Goal: Task Accomplishment & Management: Complete application form

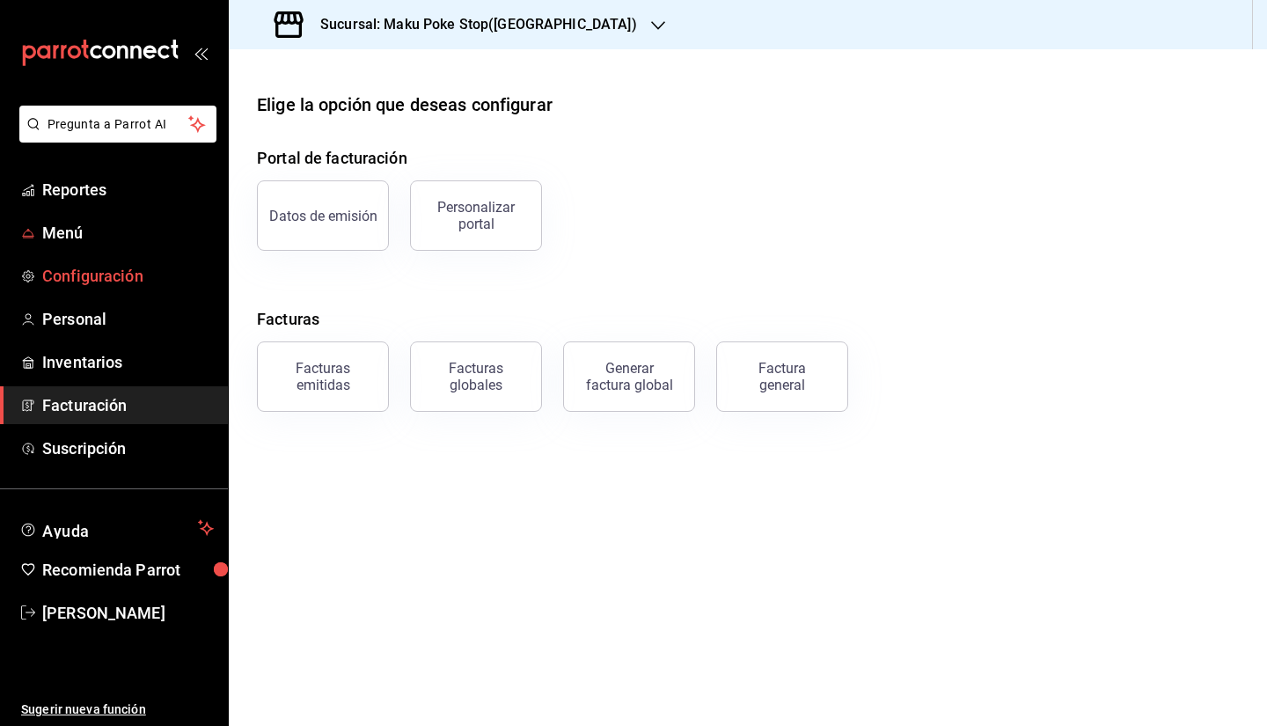
click at [91, 277] on span "Configuración" at bounding box center [128, 276] width 172 height 24
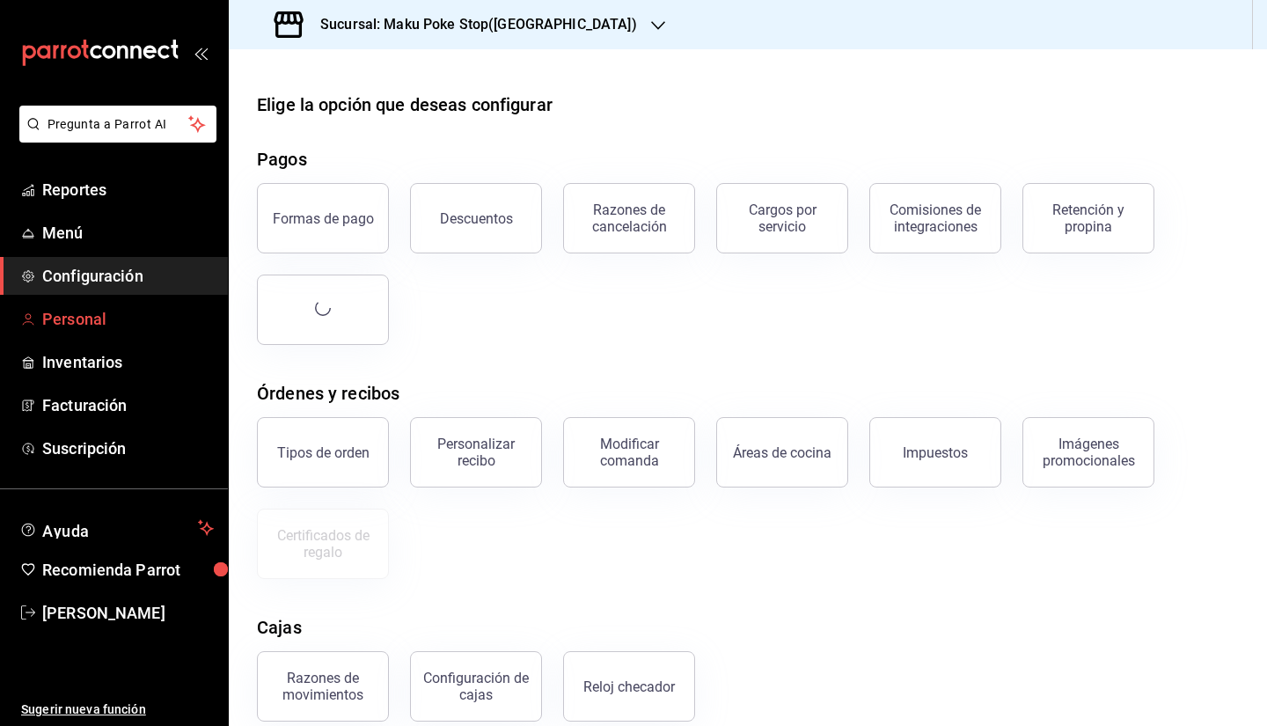
click at [91, 319] on span "Personal" at bounding box center [128, 319] width 172 height 24
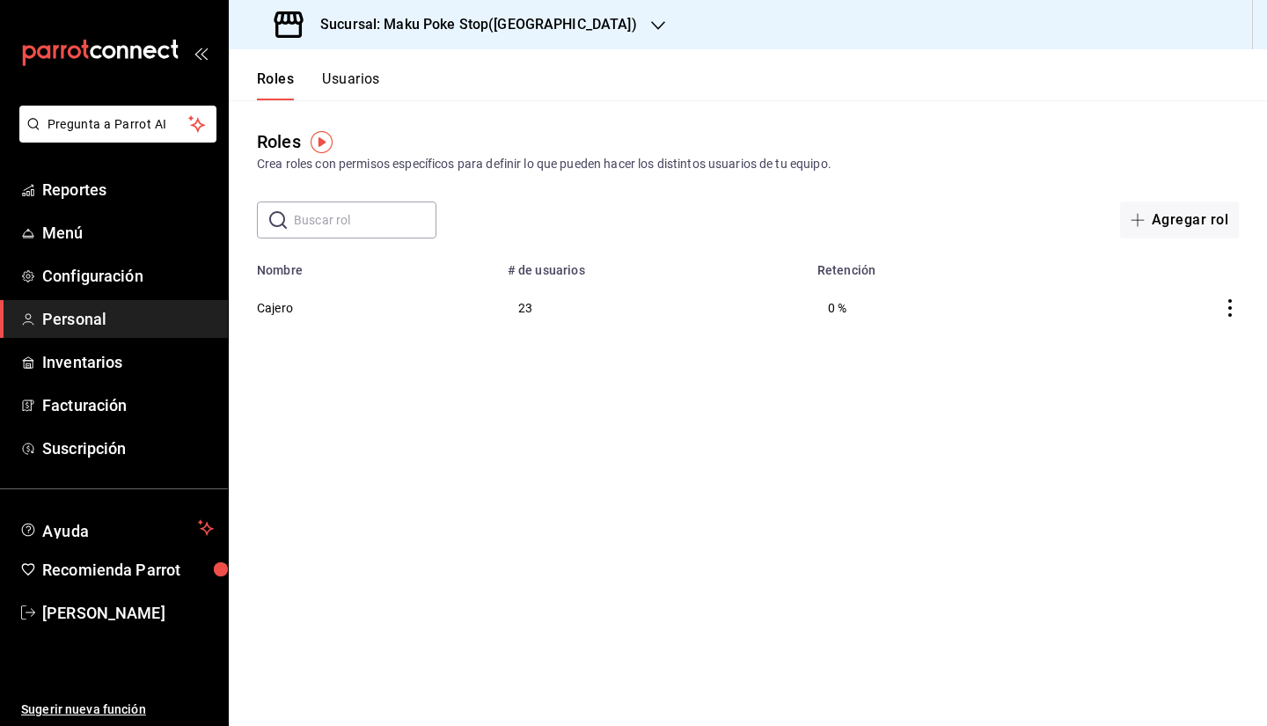
click at [356, 84] on button "Usuarios" at bounding box center [351, 85] width 58 height 30
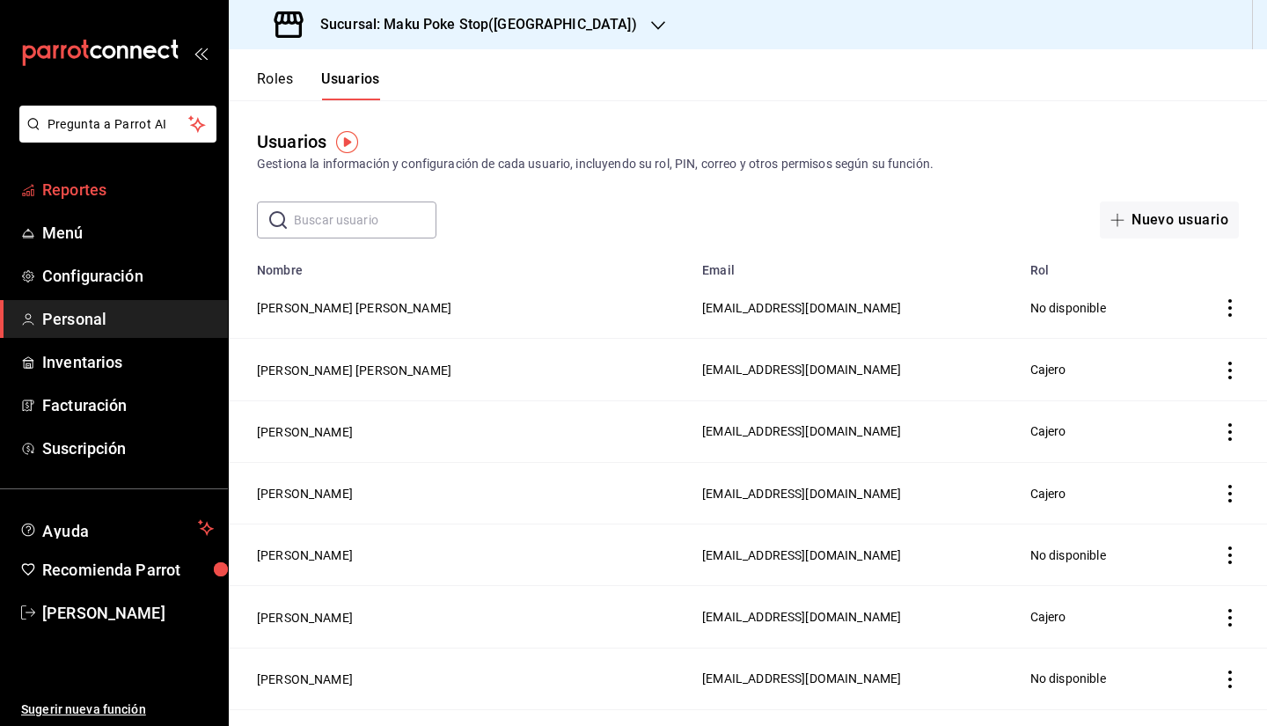
click at [84, 187] on span "Reportes" at bounding box center [128, 190] width 172 height 24
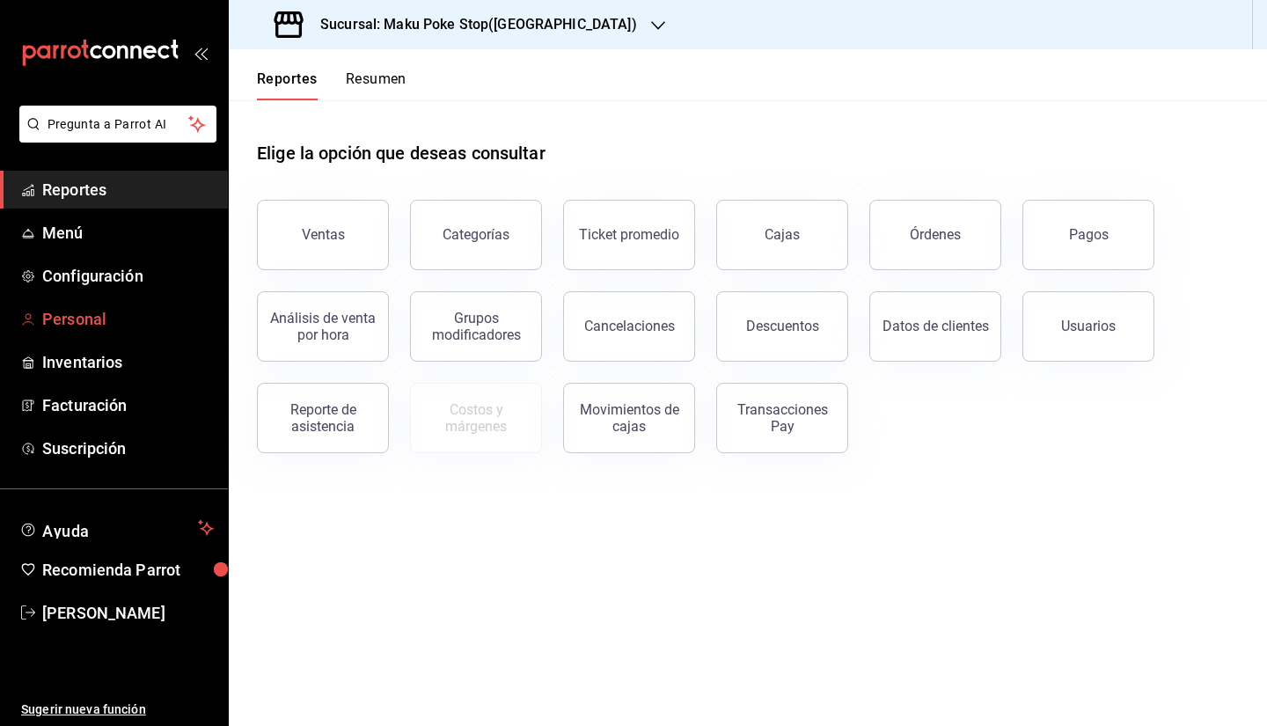
click at [103, 327] on span "Personal" at bounding box center [128, 319] width 172 height 24
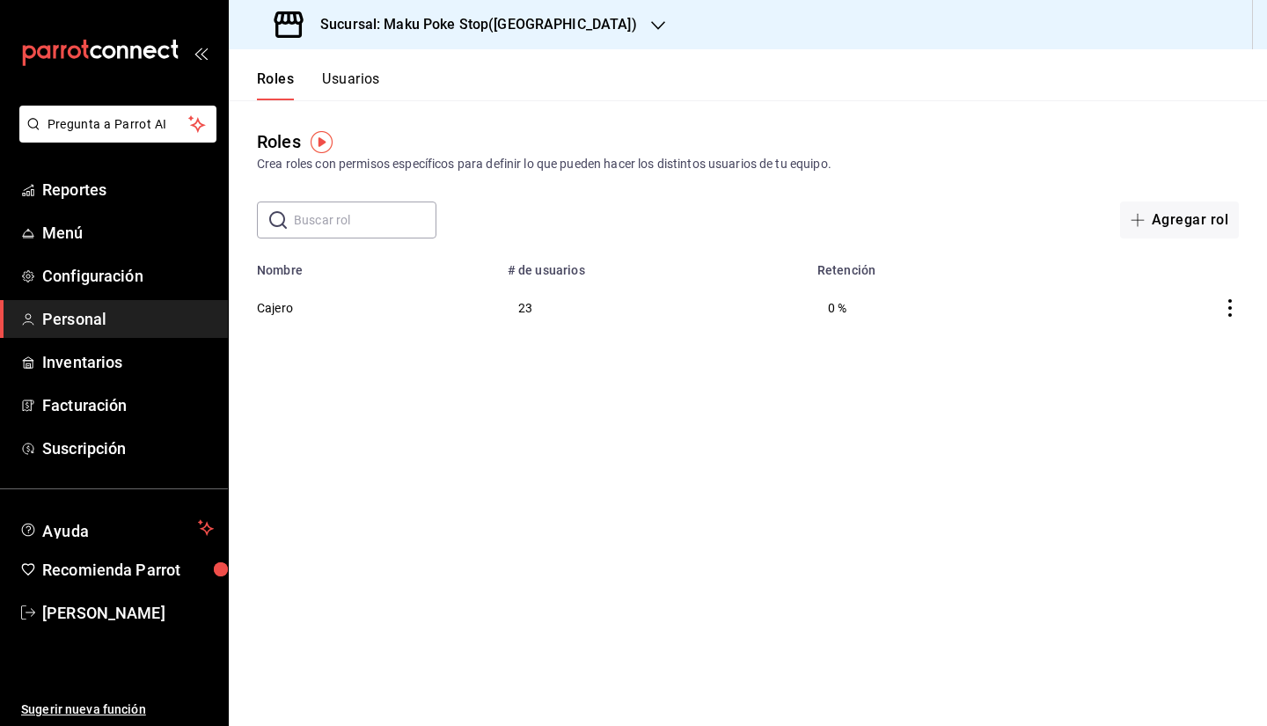
click at [353, 84] on button "Usuarios" at bounding box center [351, 85] width 58 height 30
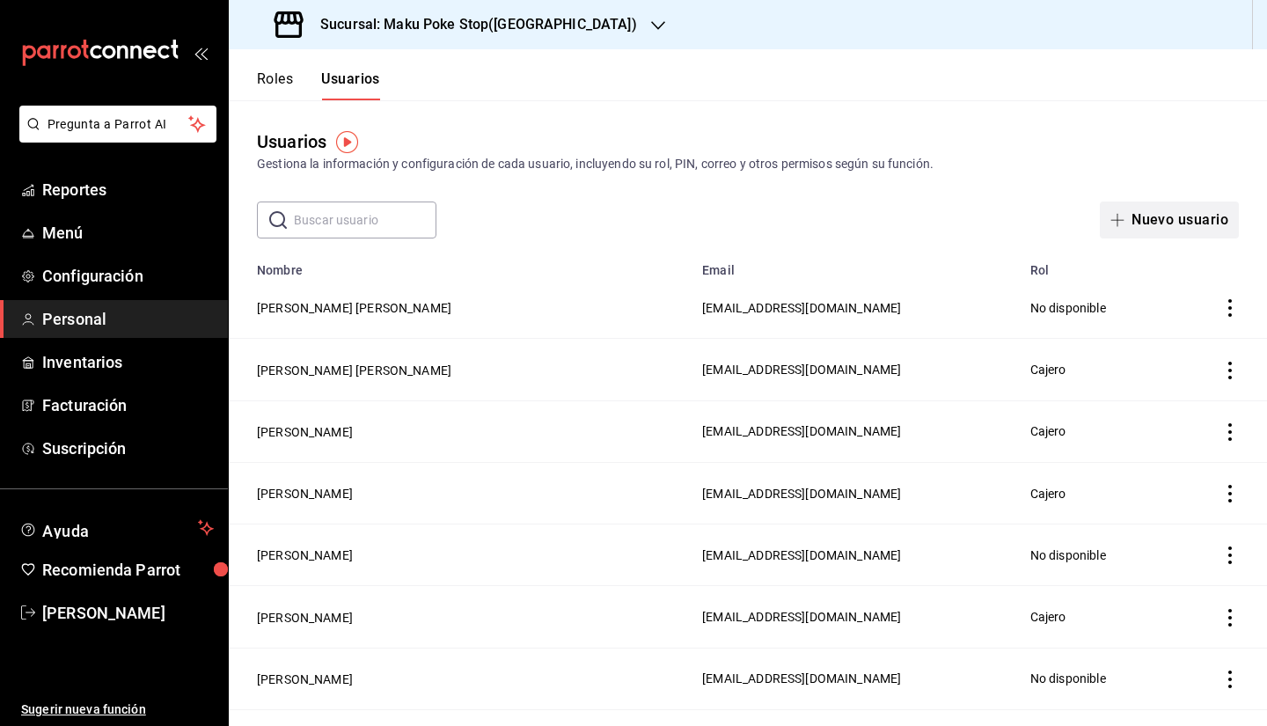
click at [1125, 221] on button "Nuevo usuario" at bounding box center [1169, 220] width 139 height 37
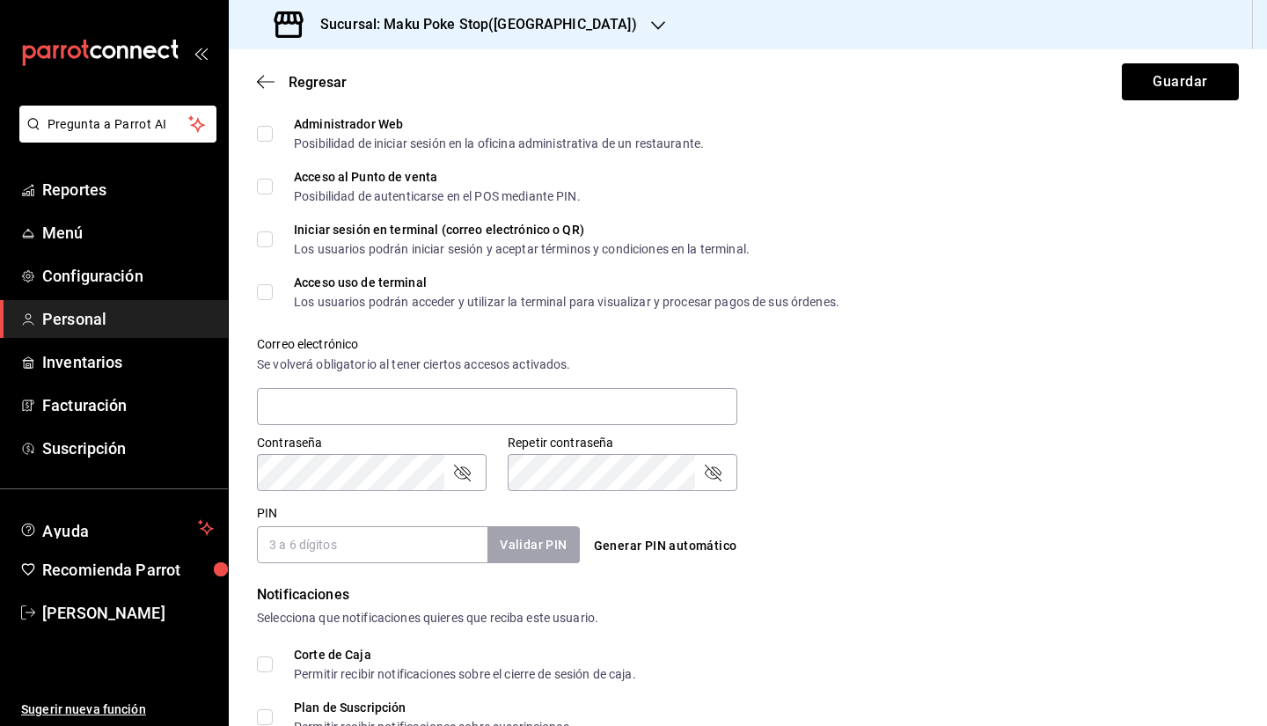
scroll to position [680, 0]
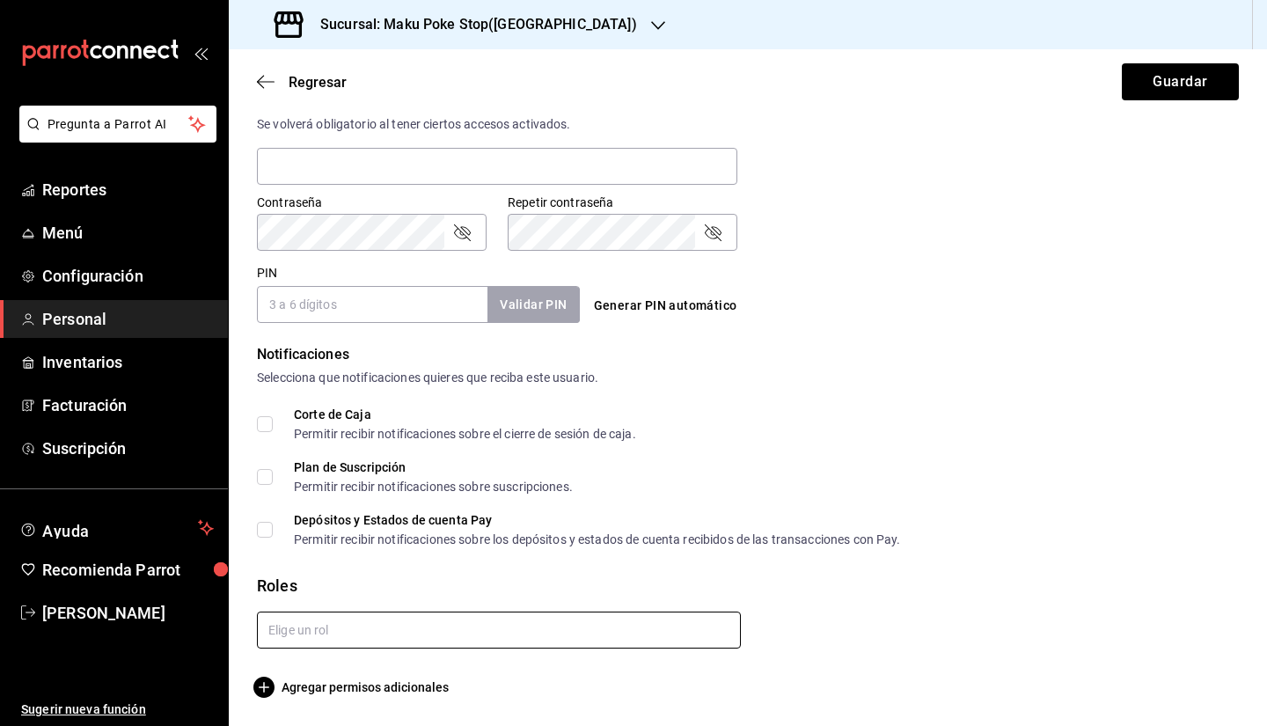
click at [306, 627] on input "text" at bounding box center [499, 630] width 484 height 37
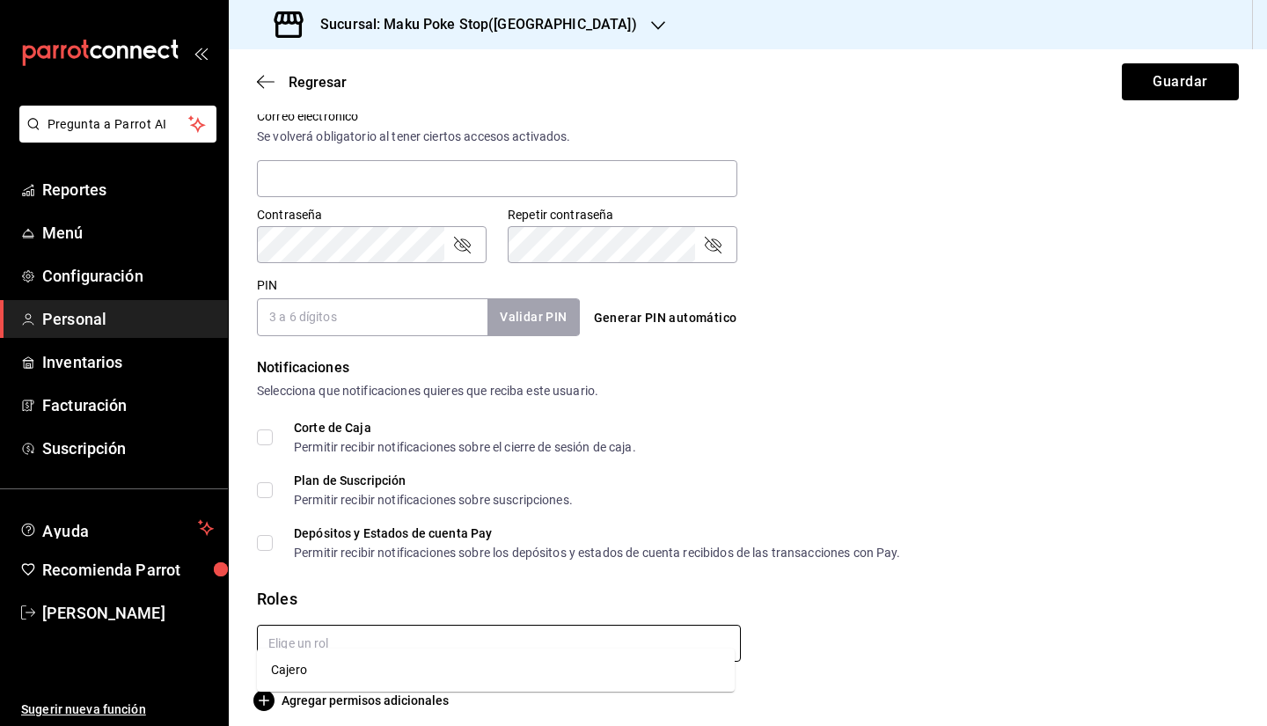
scroll to position [693, 0]
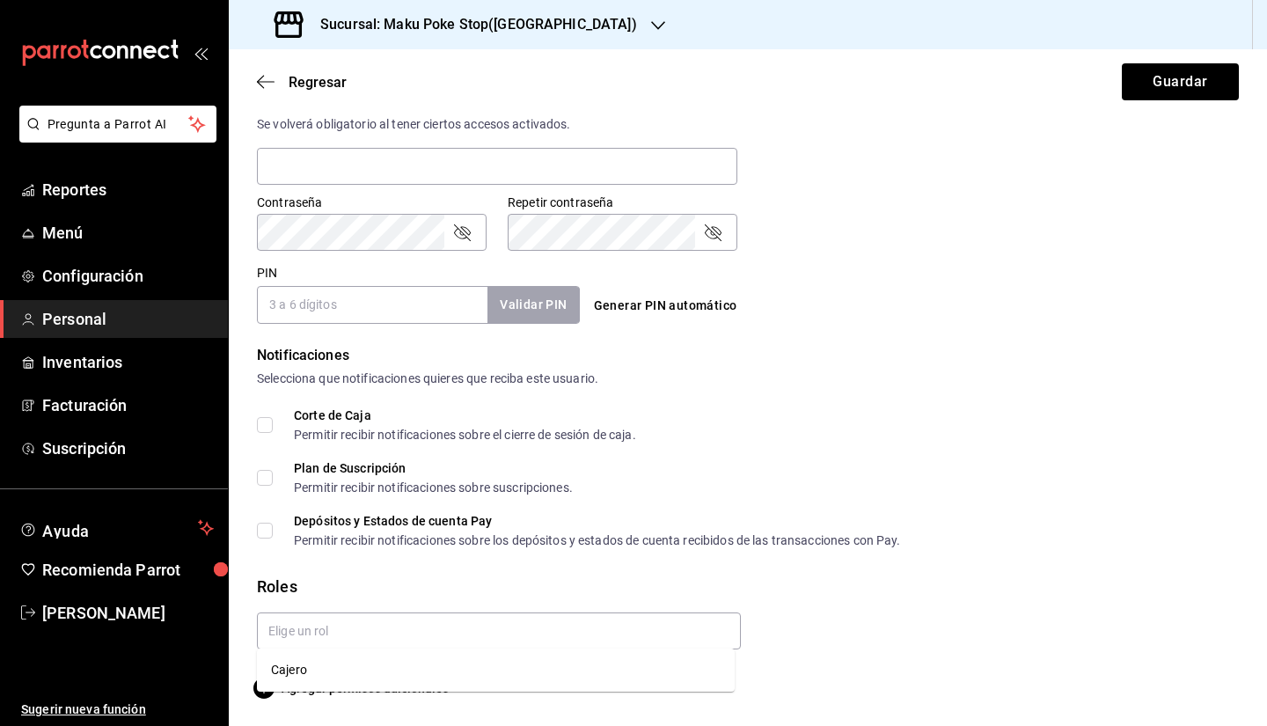
click at [953, 487] on div "Plan de Suscripción Permitir recibir notificaciones sobre suscripciones." at bounding box center [748, 478] width 982 height 32
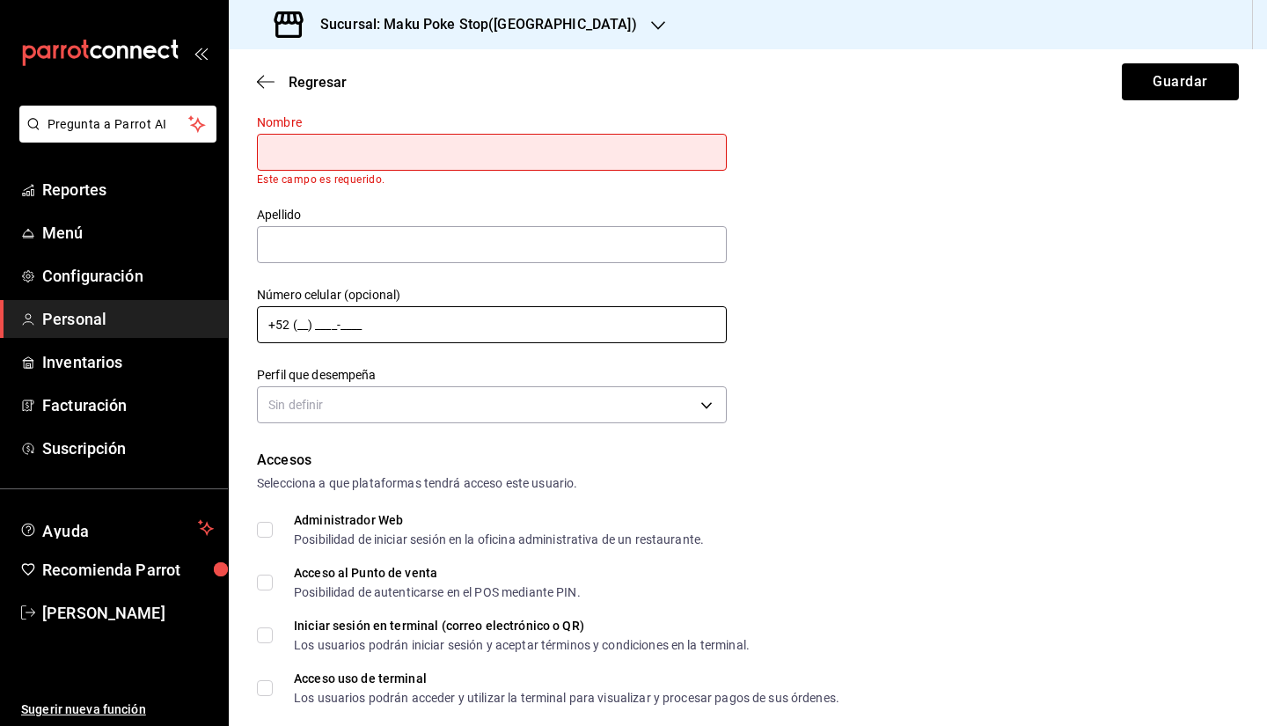
scroll to position [0, 0]
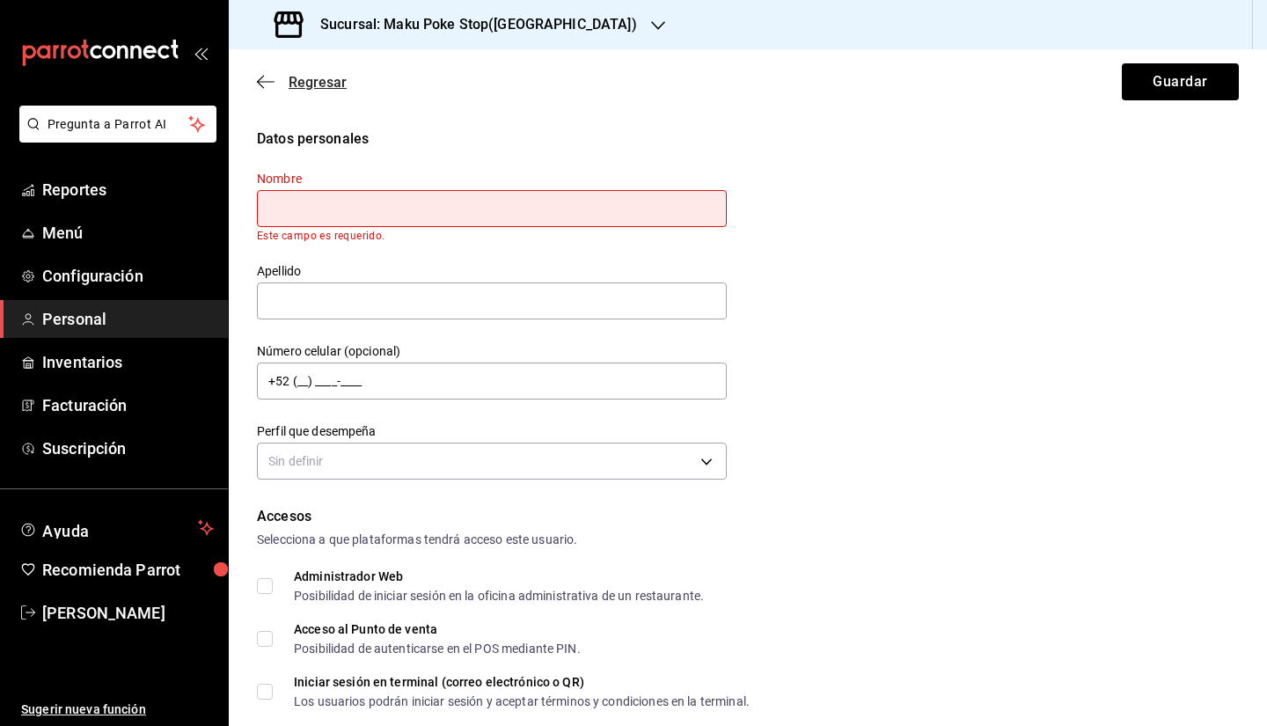
click at [293, 78] on span "Regresar" at bounding box center [318, 82] width 58 height 17
